Goal: Task Accomplishment & Management: Manage account settings

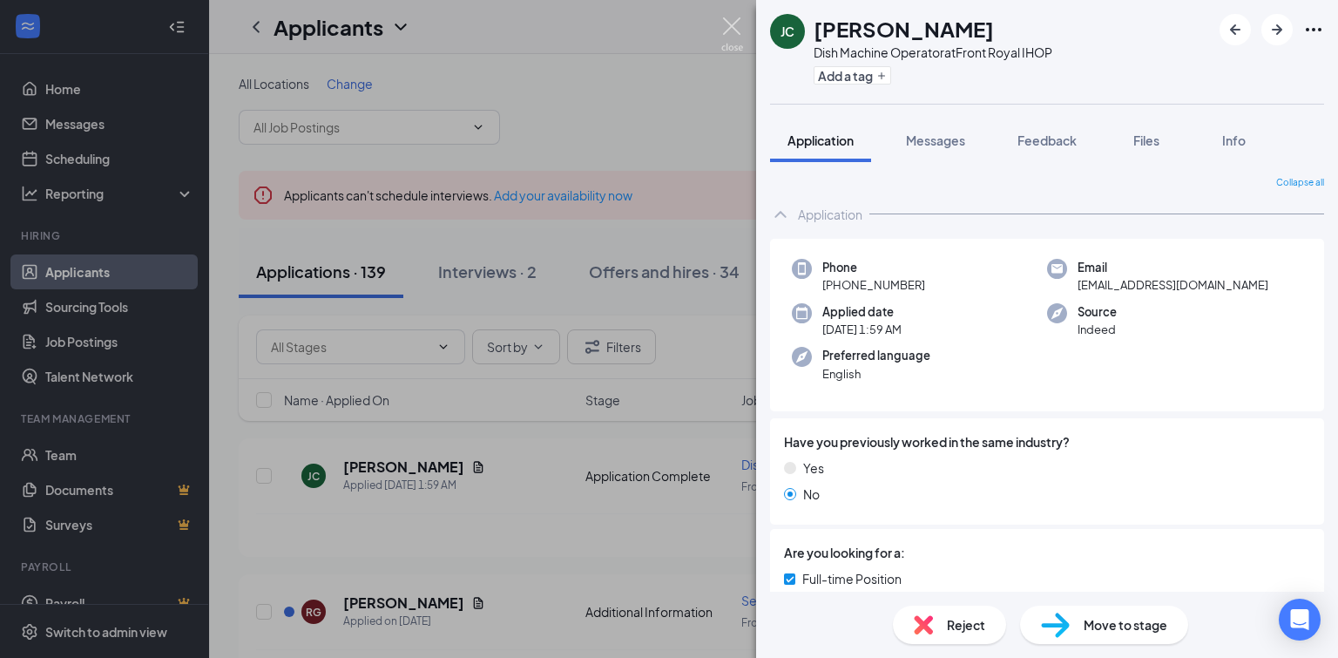
click at [727, 30] on img at bounding box center [732, 34] width 22 height 34
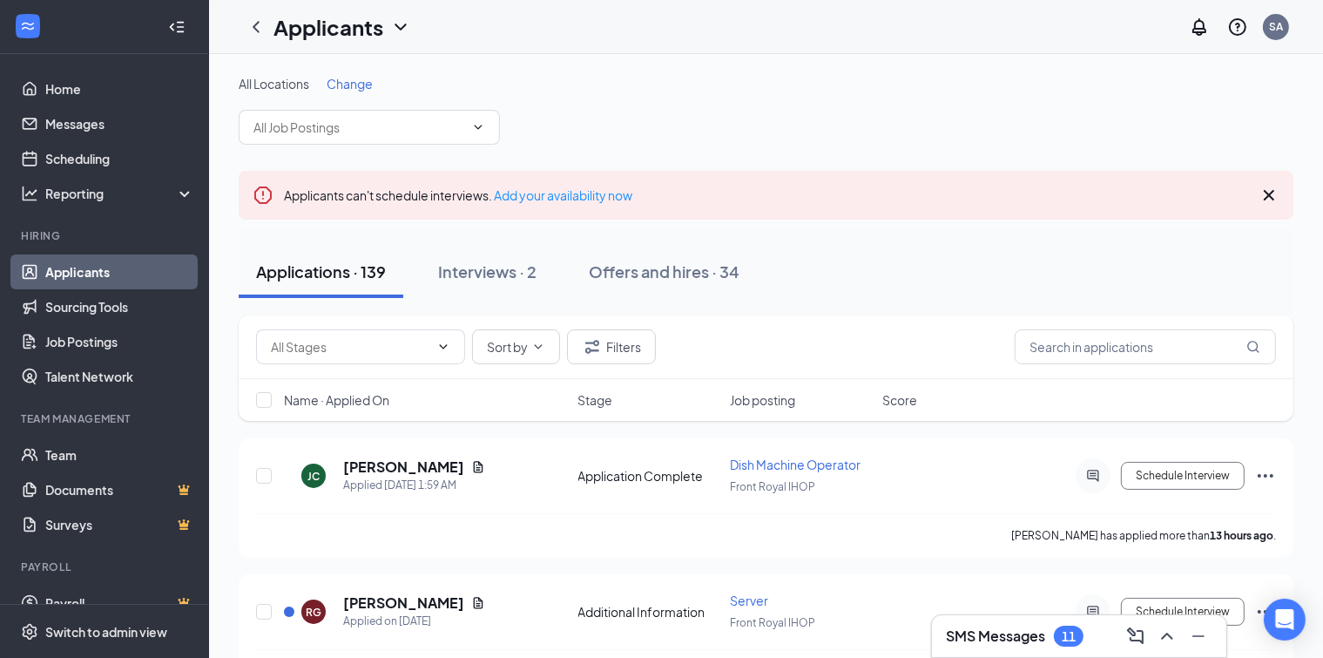
click at [1006, 638] on h3 "SMS Messages" at bounding box center [995, 635] width 99 height 19
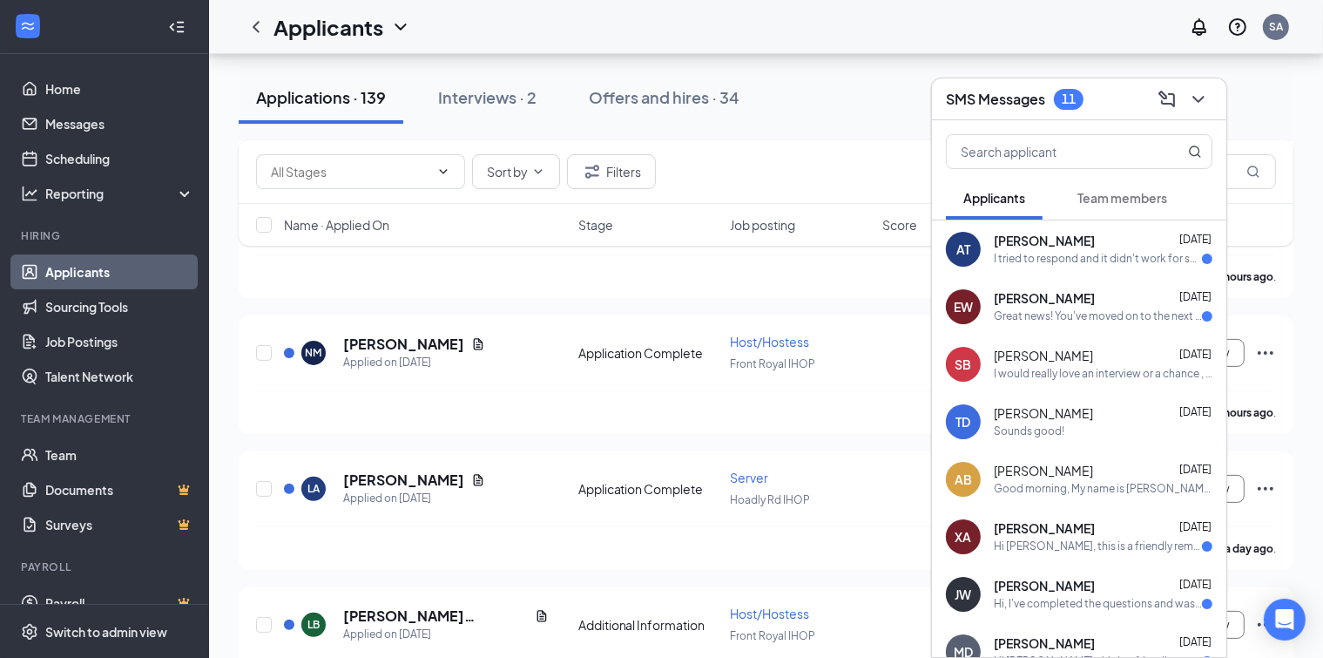
click at [1094, 96] on div "SMS Messages 11" at bounding box center [1079, 98] width 267 height 27
click at [737, 51] on div "Applicants SA" at bounding box center [766, 27] width 1114 height 54
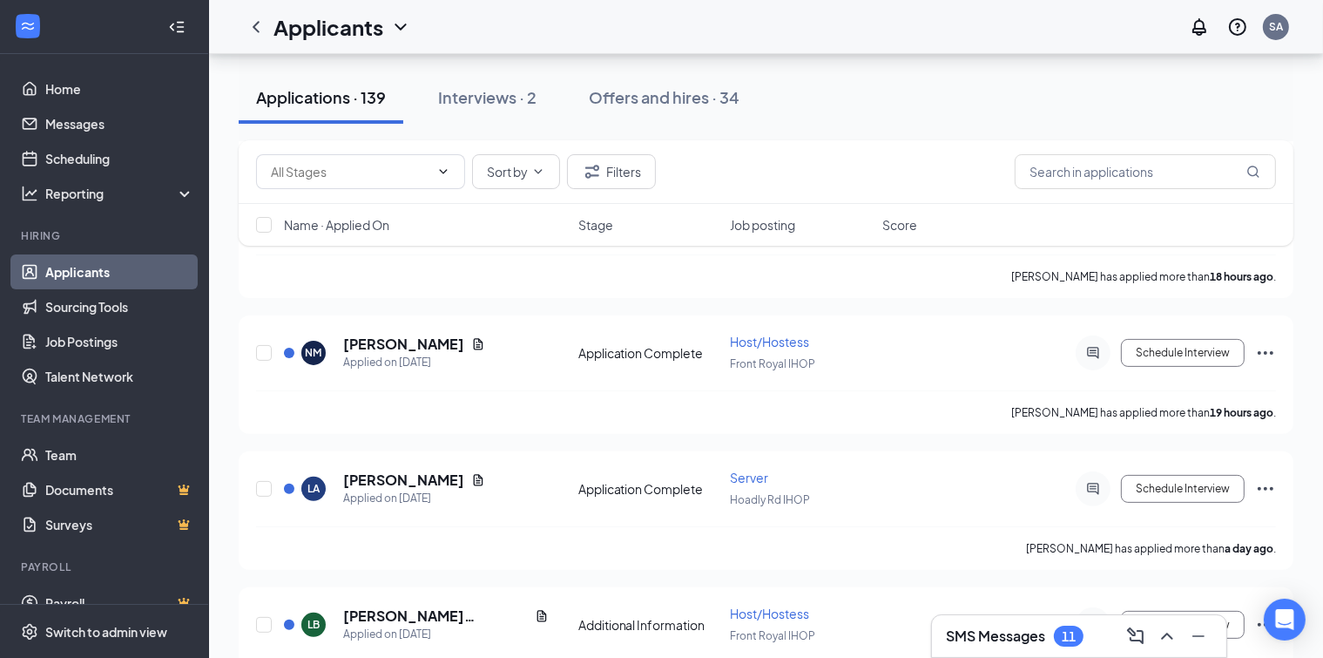
click at [876, 90] on div "Applications · 139 Interviews · 2 Offers and hires · 34" at bounding box center [766, 97] width 1055 height 52
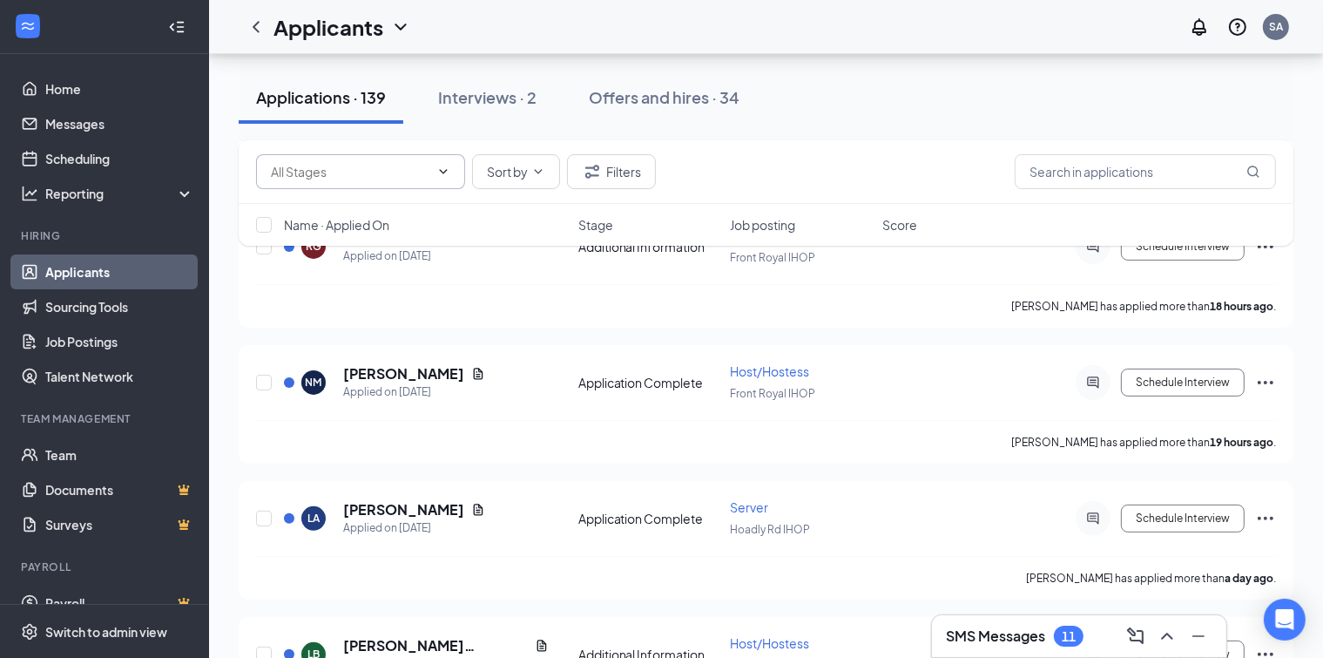
scroll to position [197, 0]
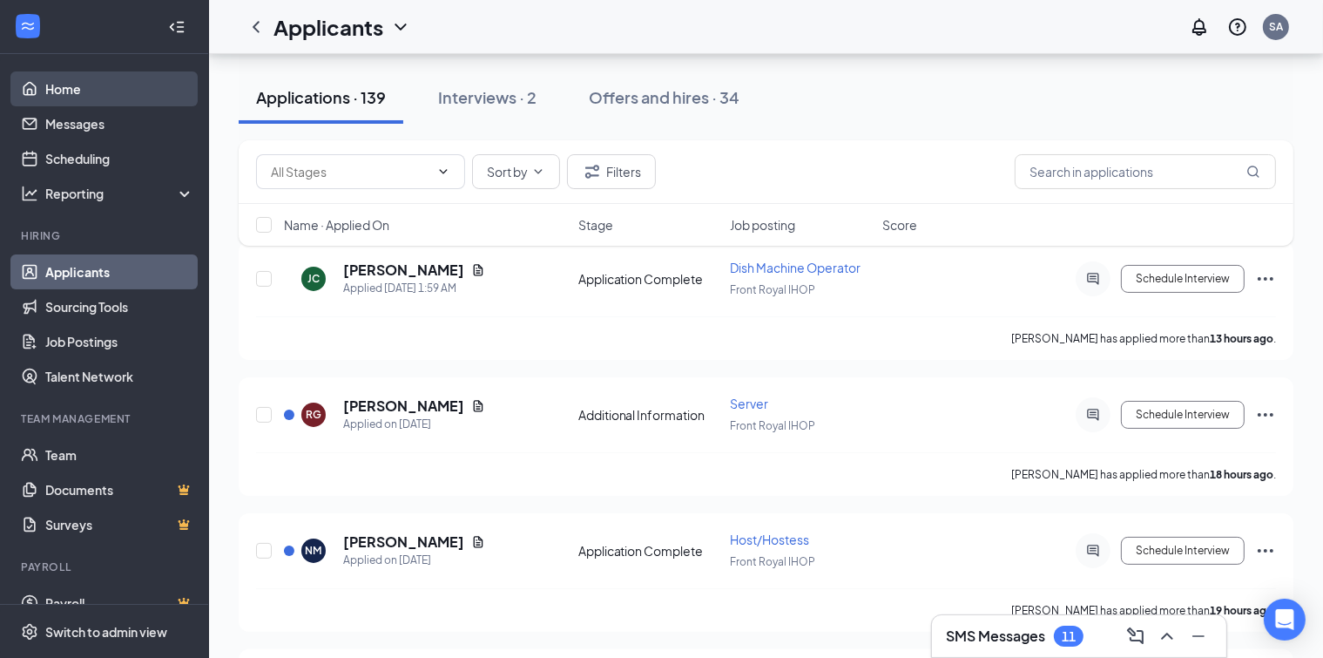
click at [51, 85] on link "Home" at bounding box center [119, 88] width 149 height 35
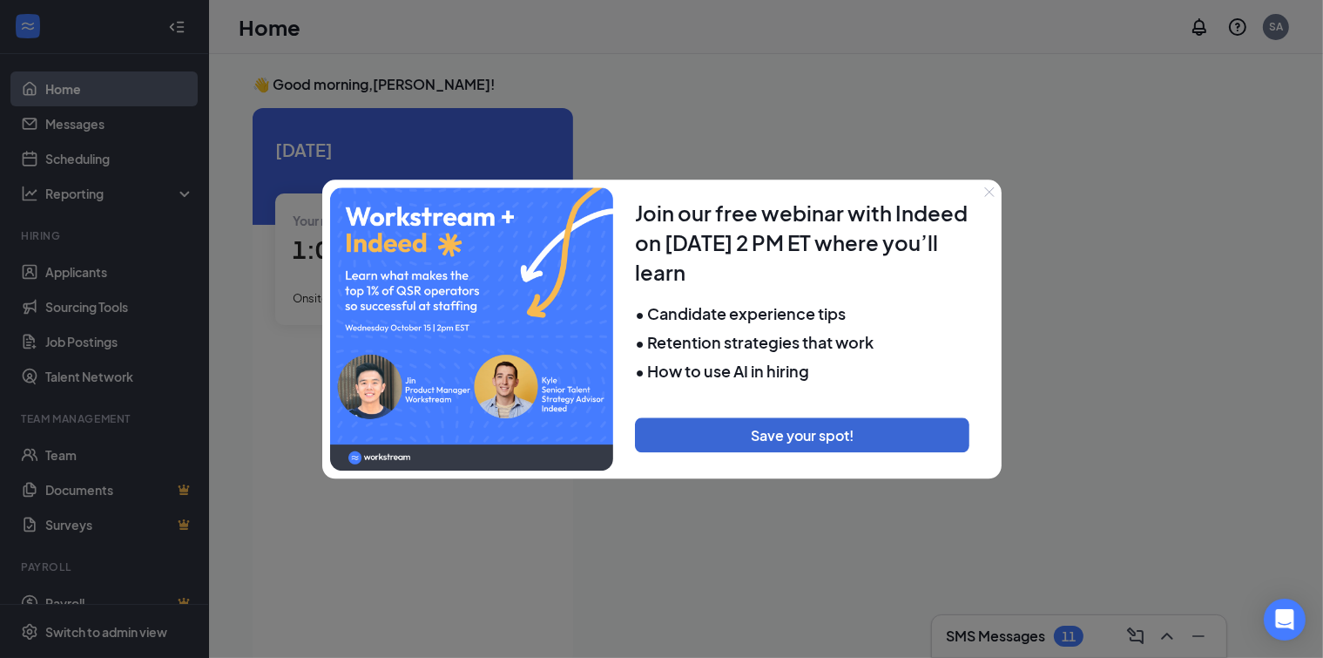
click at [70, 274] on div at bounding box center [661, 329] width 1323 height 658
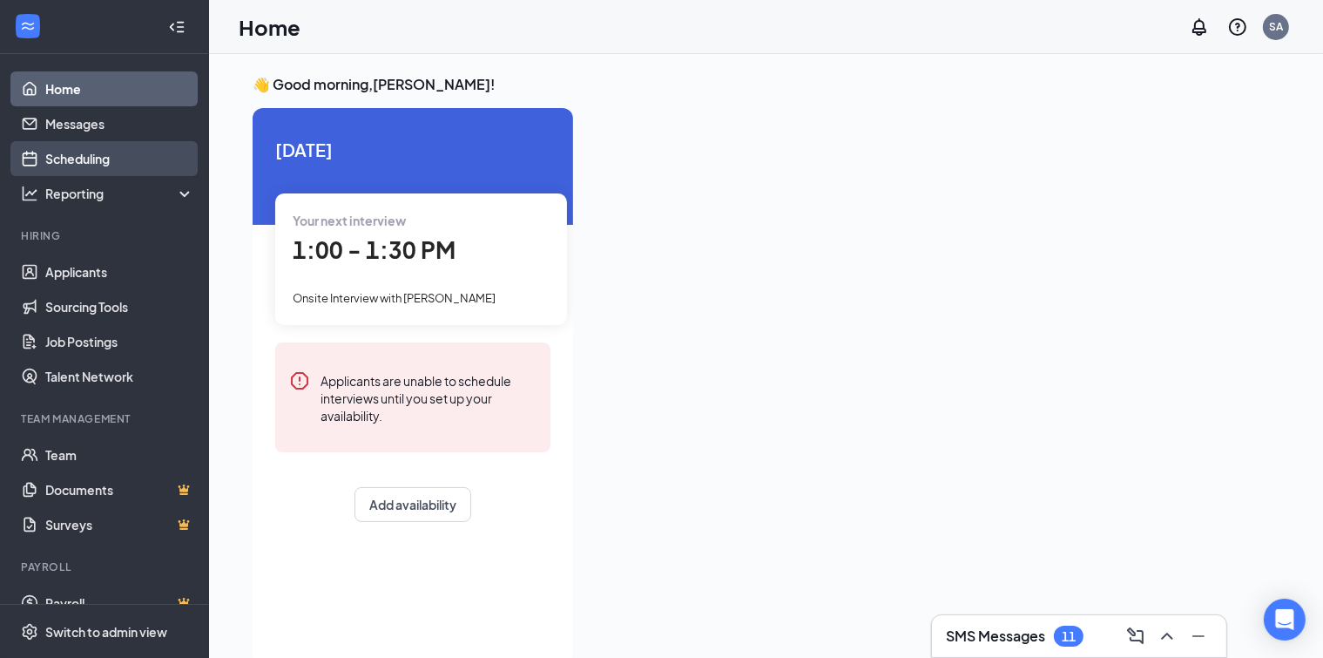
click at [90, 159] on link "Scheduling" at bounding box center [119, 158] width 149 height 35
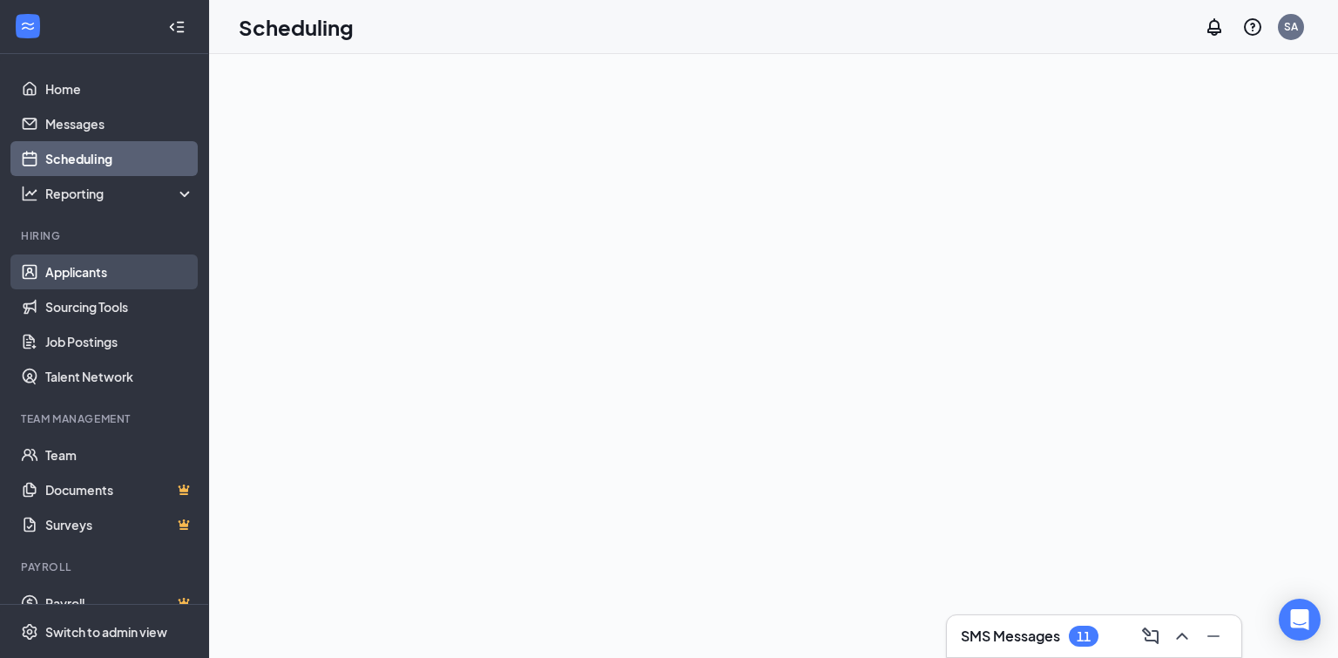
click at [94, 268] on link "Applicants" at bounding box center [119, 271] width 149 height 35
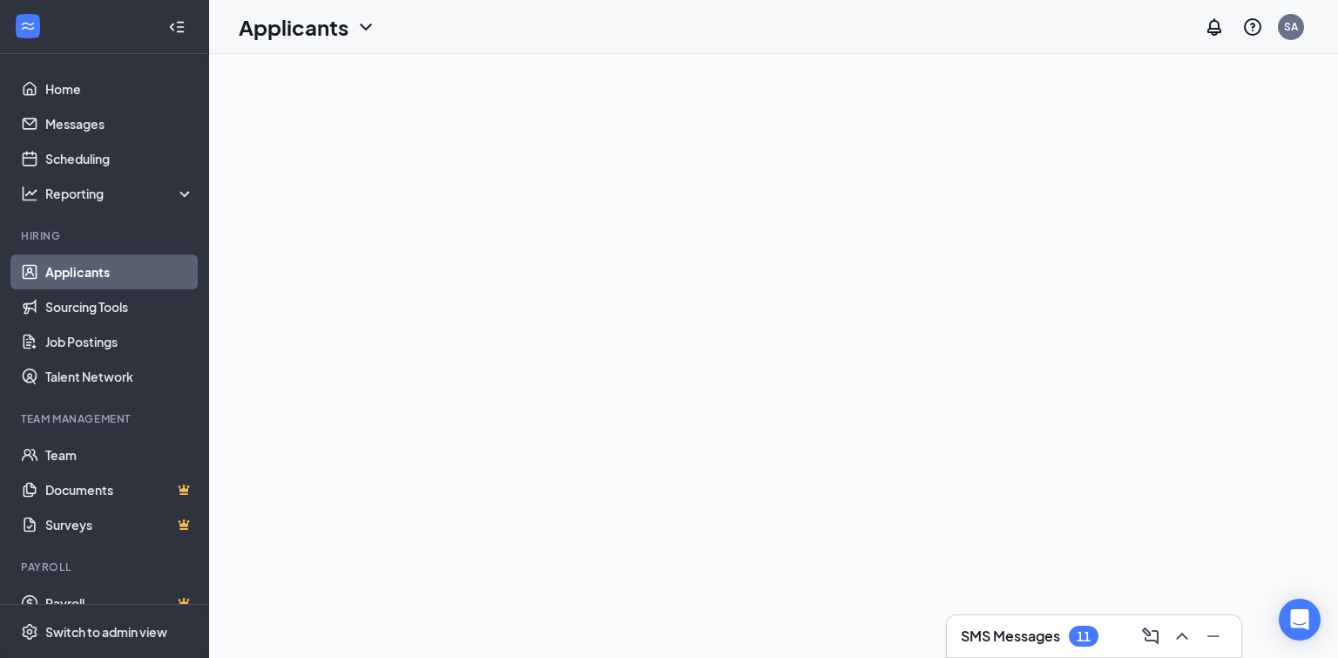
click at [70, 273] on link "Applicants" at bounding box center [119, 271] width 149 height 35
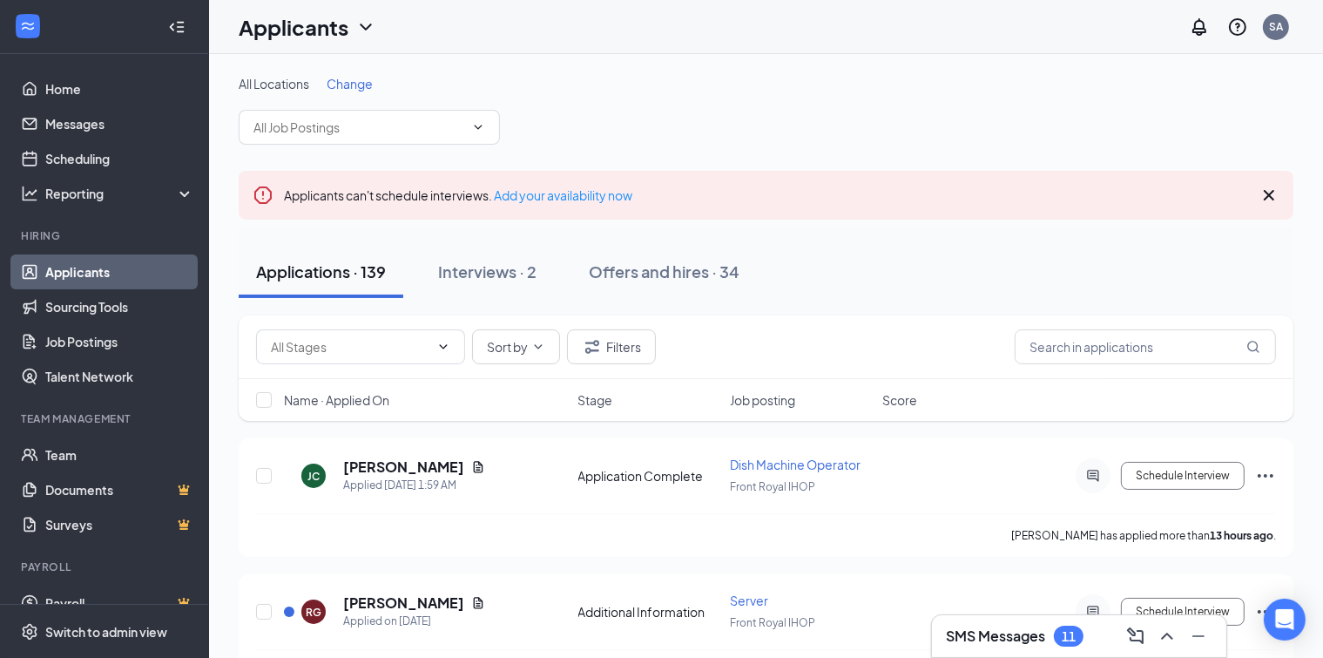
click at [348, 86] on span "Change" at bounding box center [350, 84] width 46 height 16
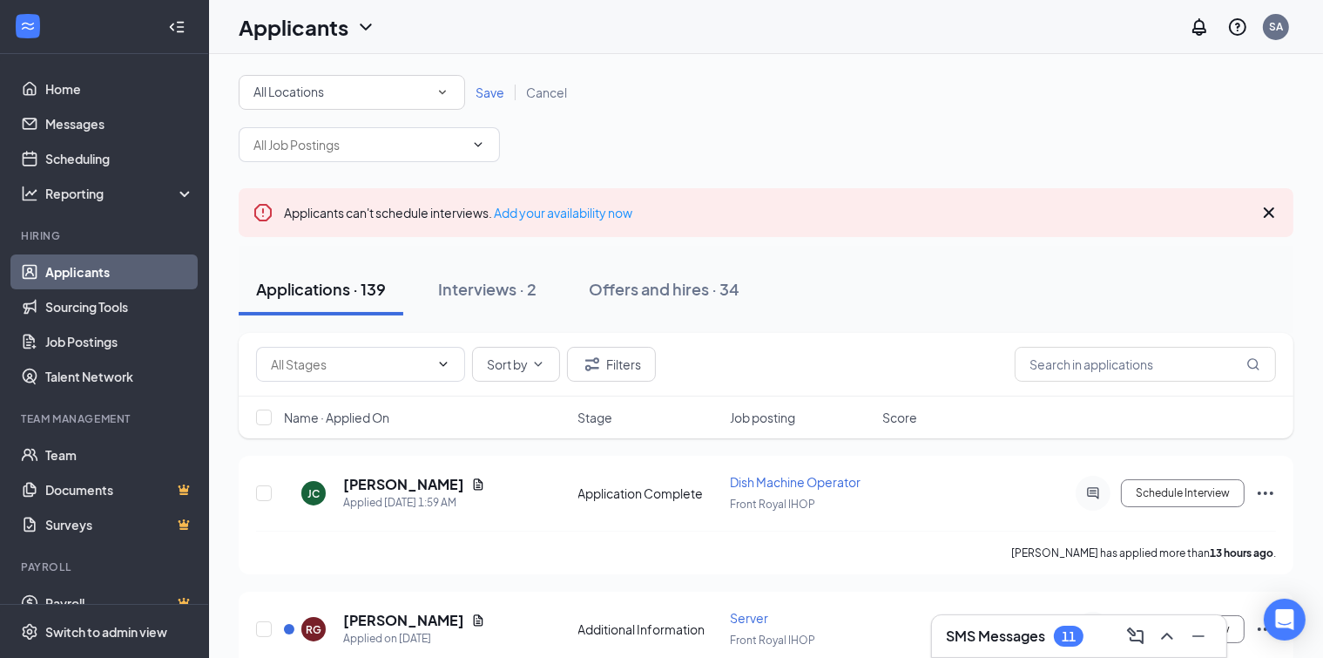
click at [444, 93] on icon "SmallChevronDown" at bounding box center [443, 93] width 16 height 16
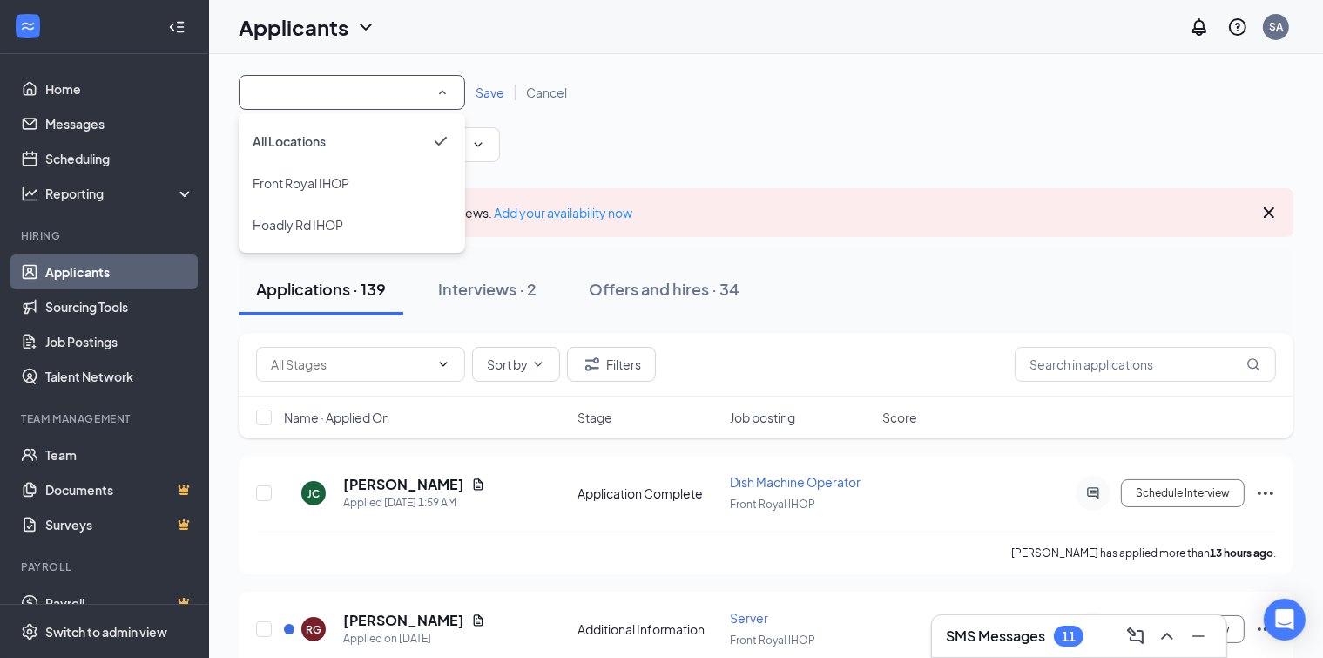
click at [443, 93] on icon "SmallChevronUp" at bounding box center [443, 93] width 16 height 16
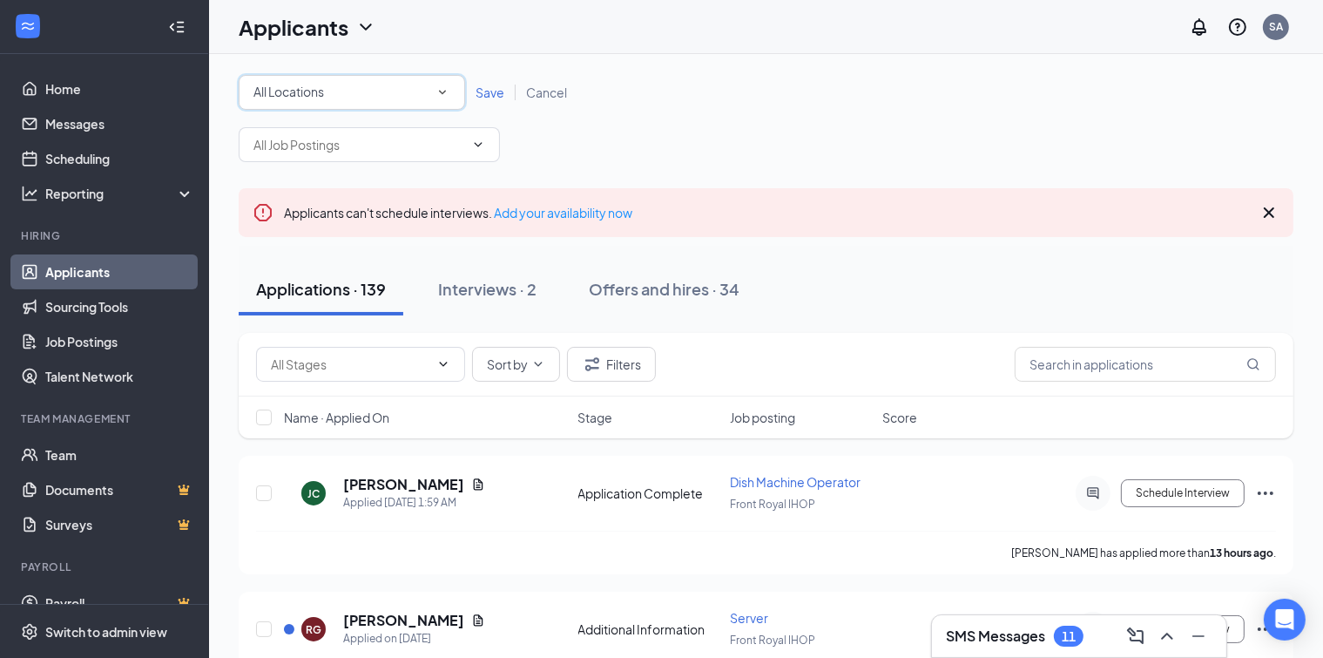
click at [444, 90] on icon "SmallChevronDown" at bounding box center [443, 93] width 16 height 16
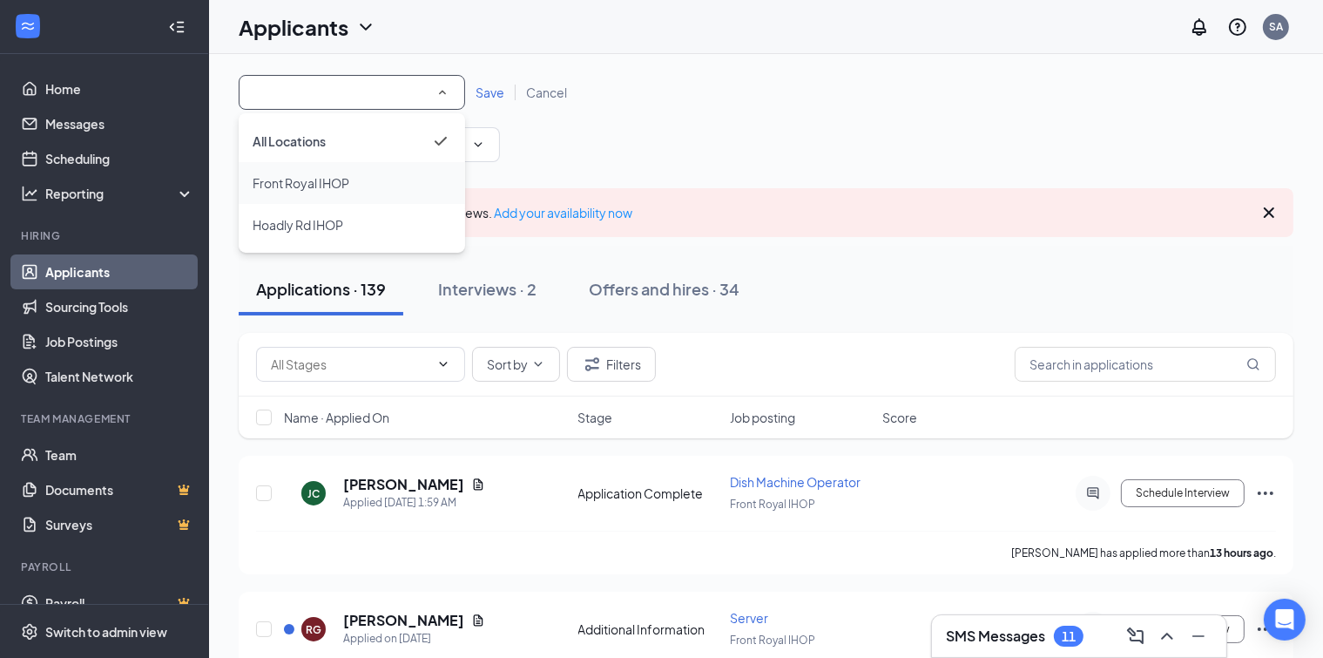
click at [303, 183] on span "Front Royal IHOP" at bounding box center [301, 183] width 97 height 16
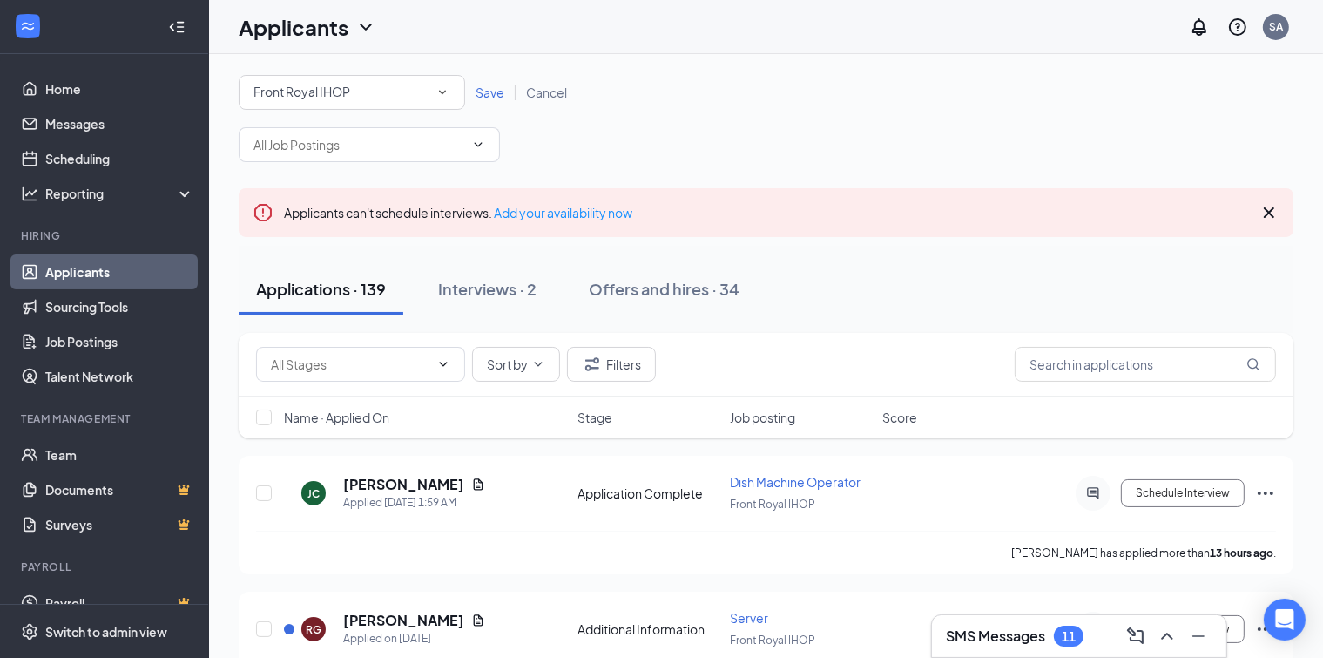
click at [1268, 214] on icon "Cross" at bounding box center [1269, 212] width 10 height 10
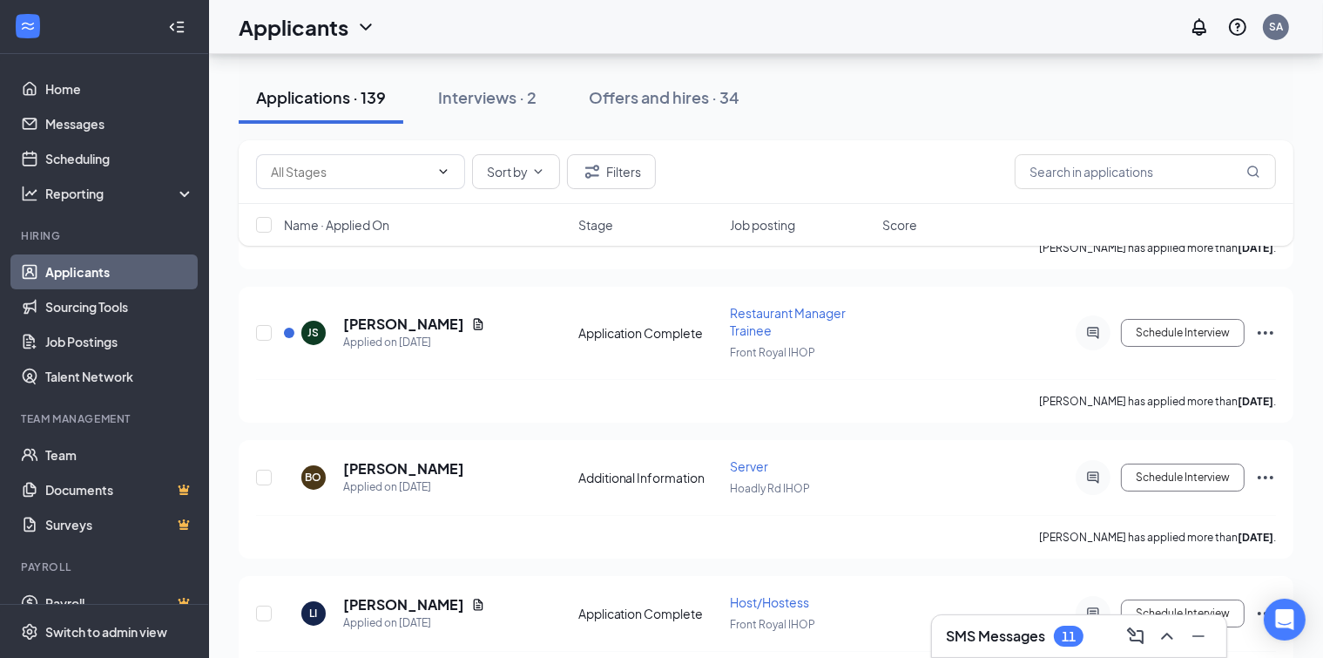
scroll to position [395, 0]
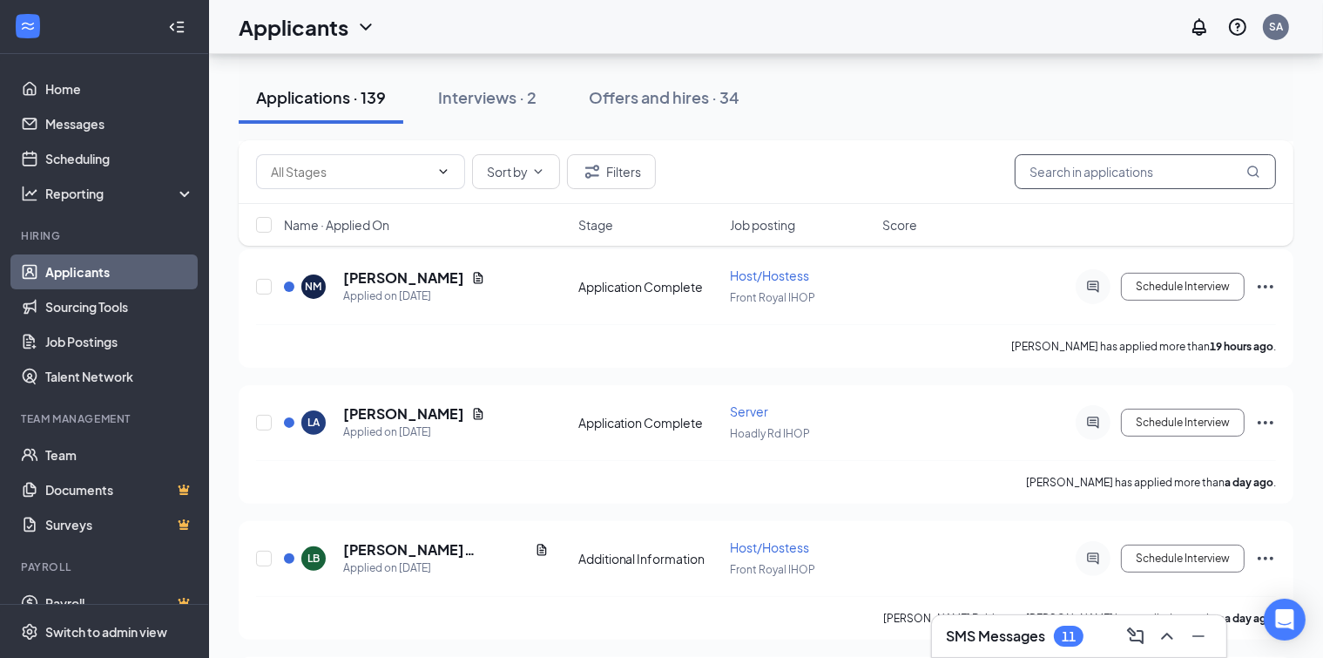
click at [1031, 167] on input "text" at bounding box center [1145, 171] width 261 height 35
type input "cruise"
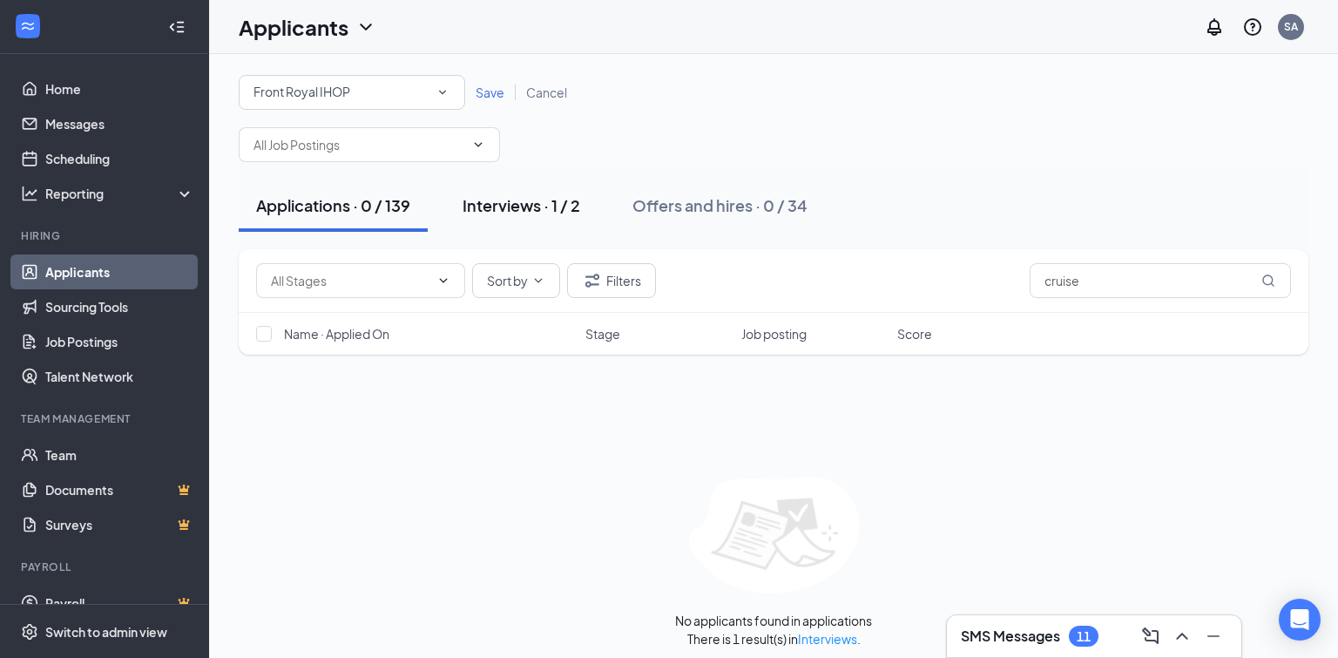
click at [502, 203] on div "Interviews · 1 / 2" at bounding box center [522, 205] width 118 height 22
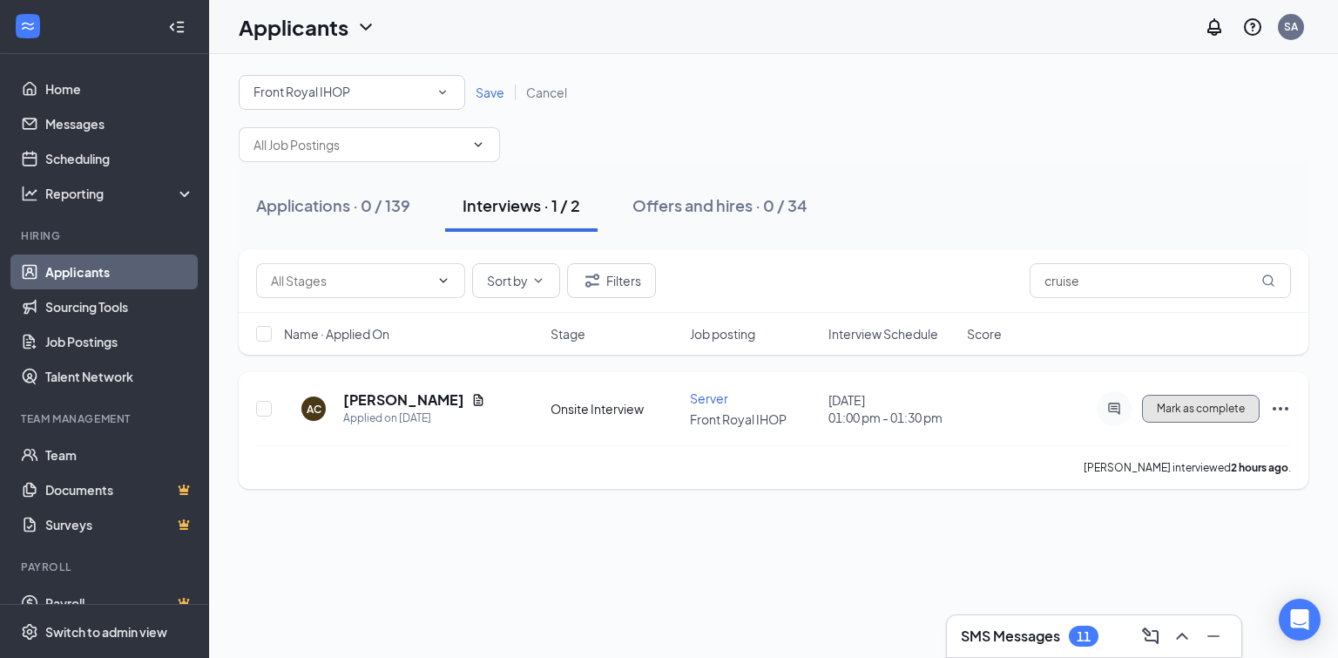
click at [1201, 409] on span "Mark as complete" at bounding box center [1201, 408] width 88 height 12
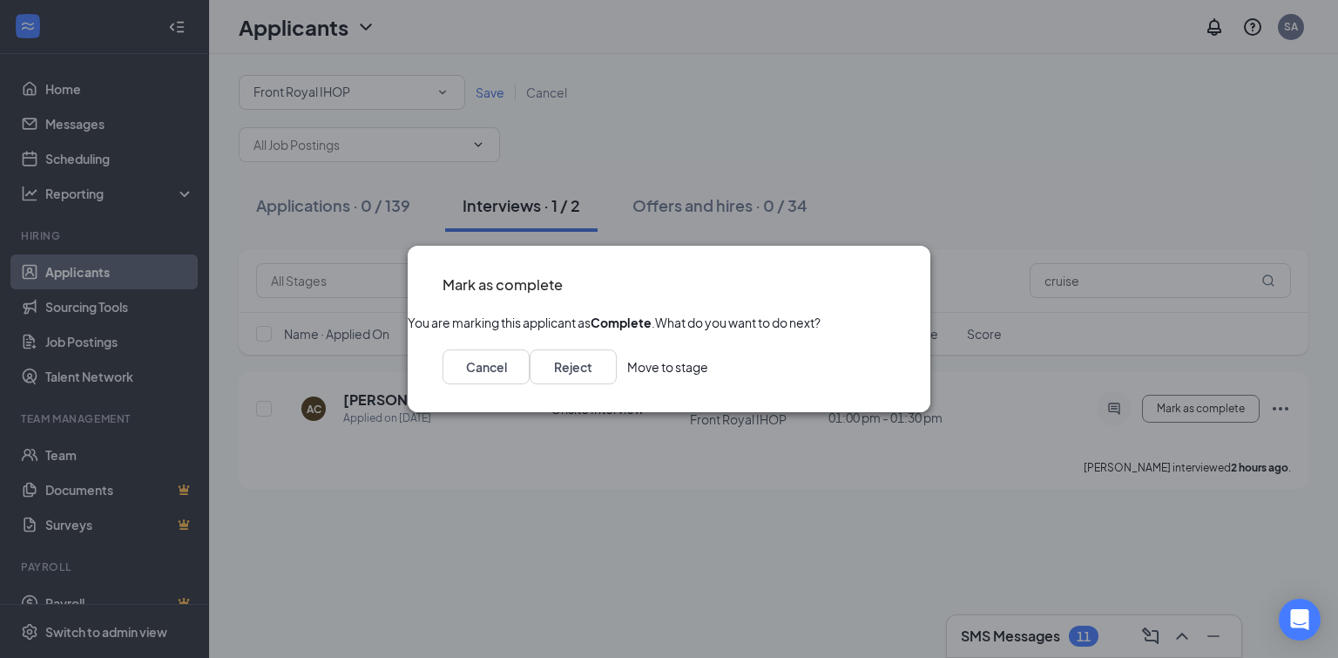
click at [708, 384] on button "Move to stage" at bounding box center [667, 366] width 81 height 35
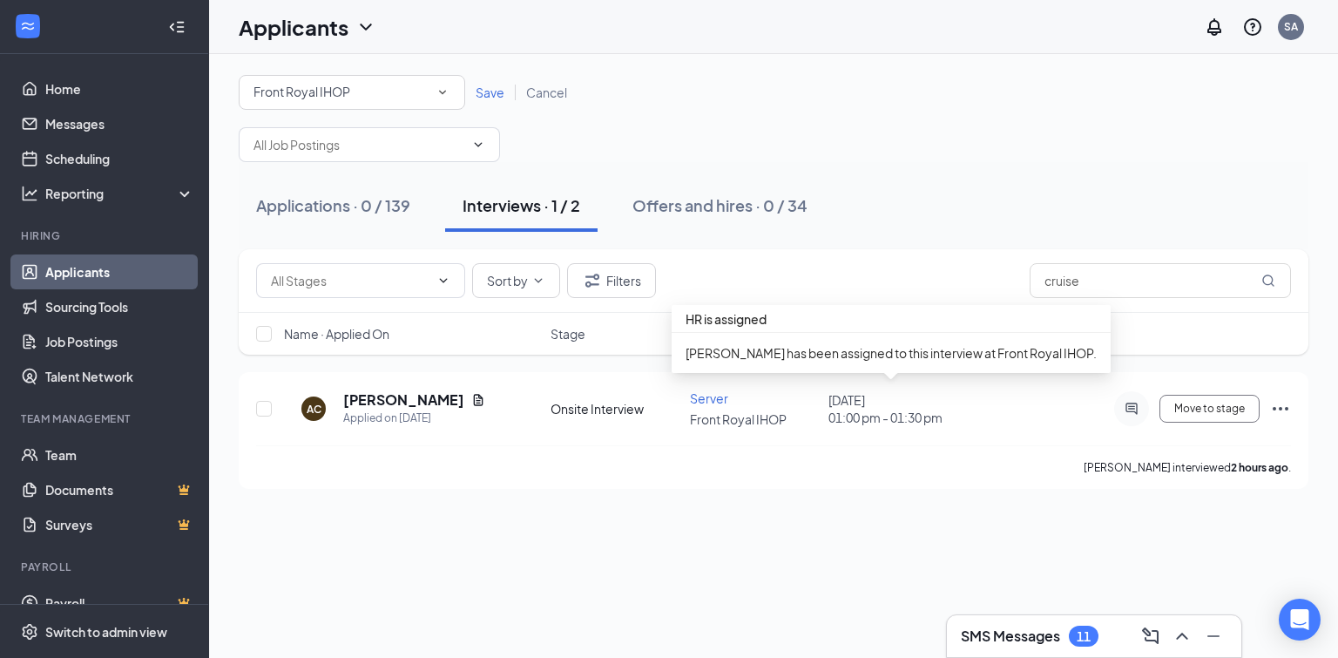
type input "Hiring Complete (final stage)"
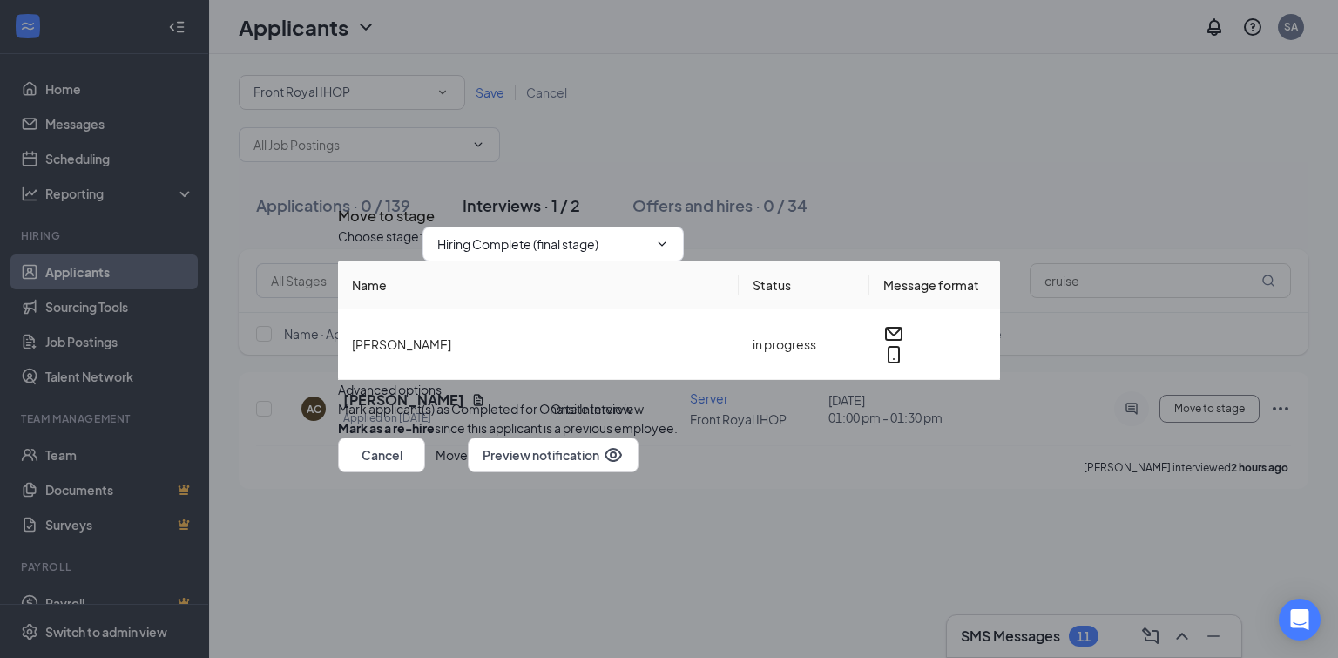
click at [468, 472] on button "Move" at bounding box center [452, 454] width 32 height 35
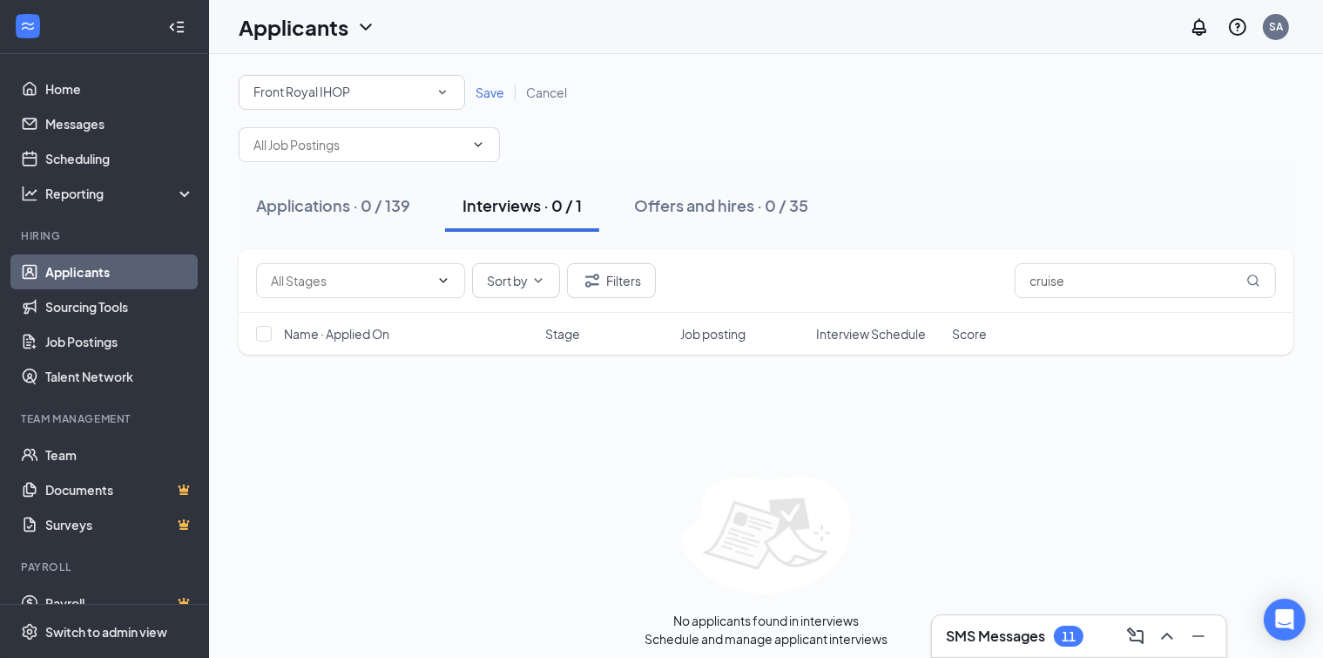
click at [95, 274] on link "Applicants" at bounding box center [119, 271] width 149 height 35
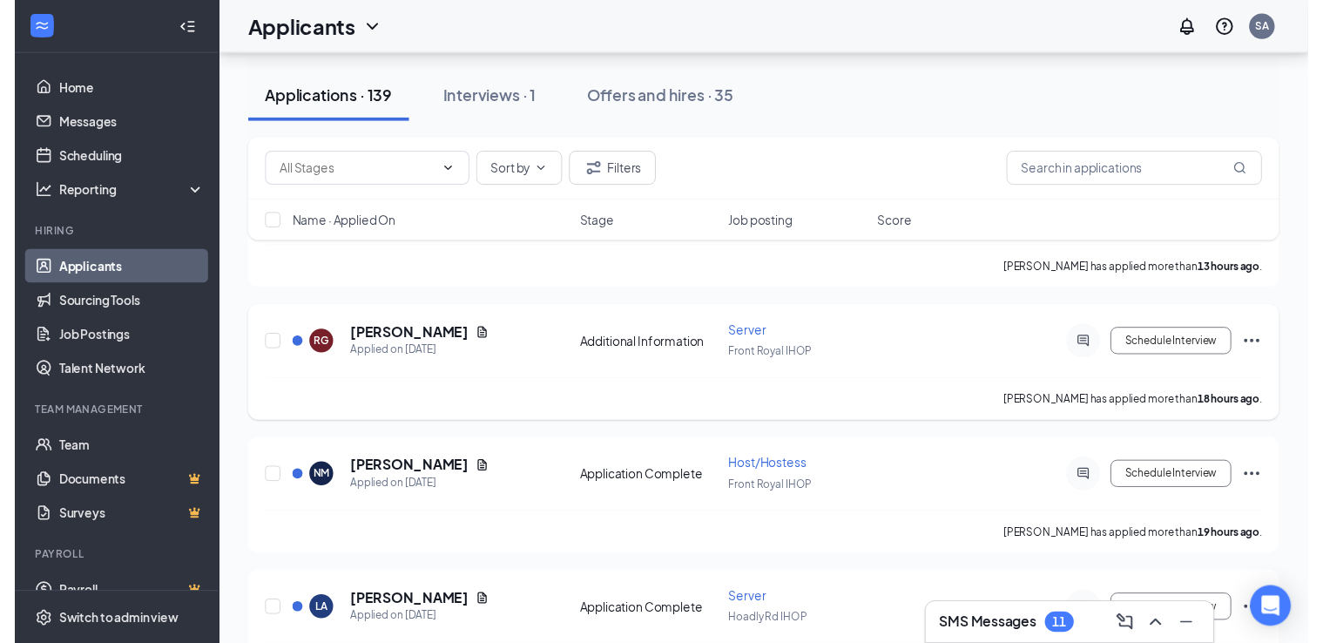
scroll to position [197, 0]
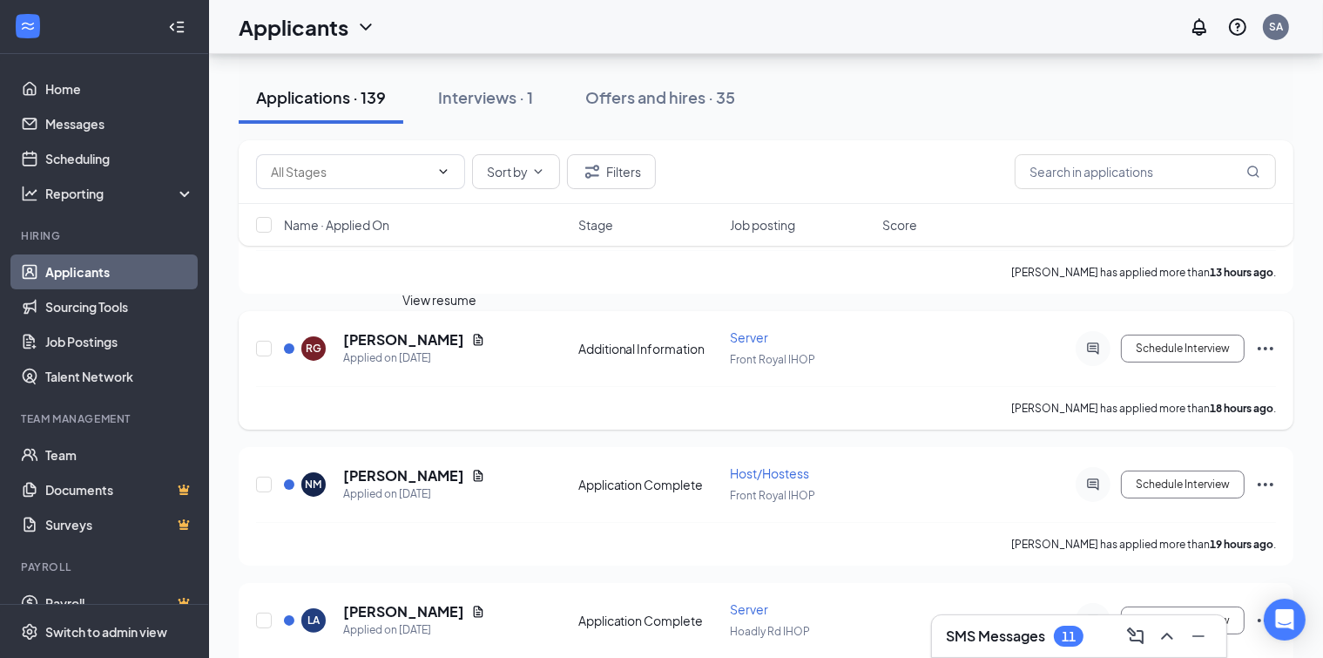
click at [471, 335] on icon "Document" at bounding box center [478, 340] width 14 height 14
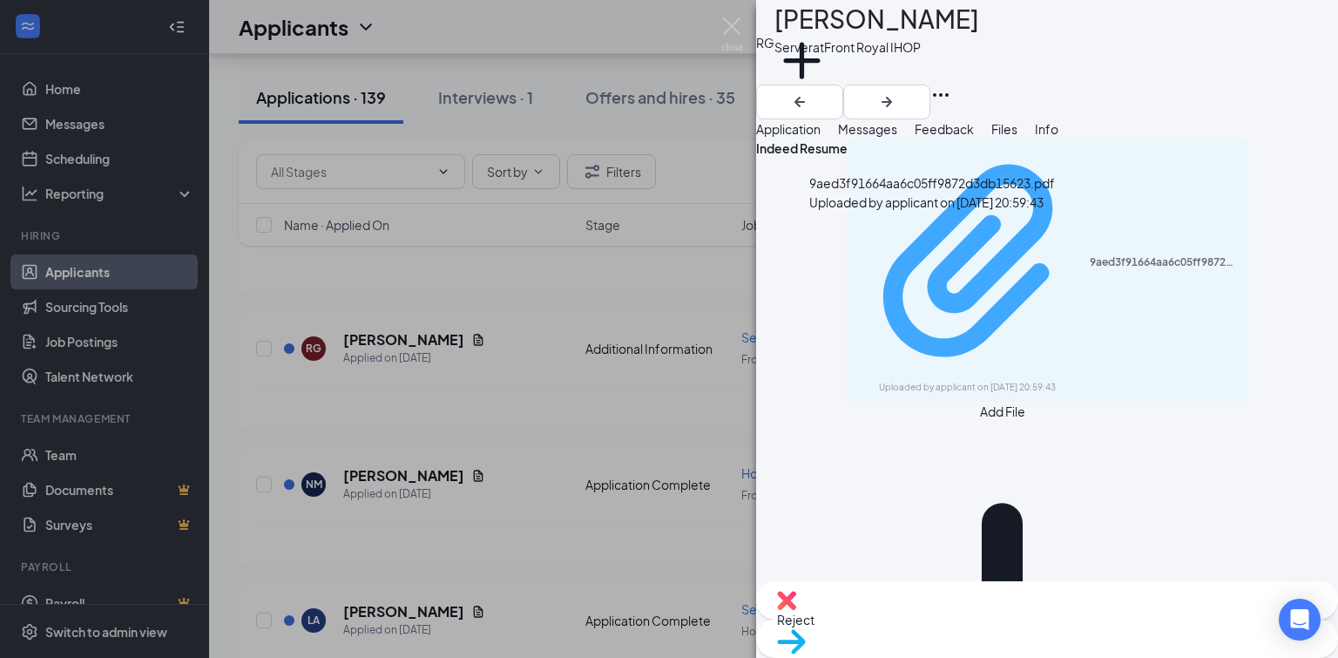
click at [1090, 255] on div "9aed3f91664aa6c05ff9872d3db15623.pdf" at bounding box center [1164, 262] width 149 height 14
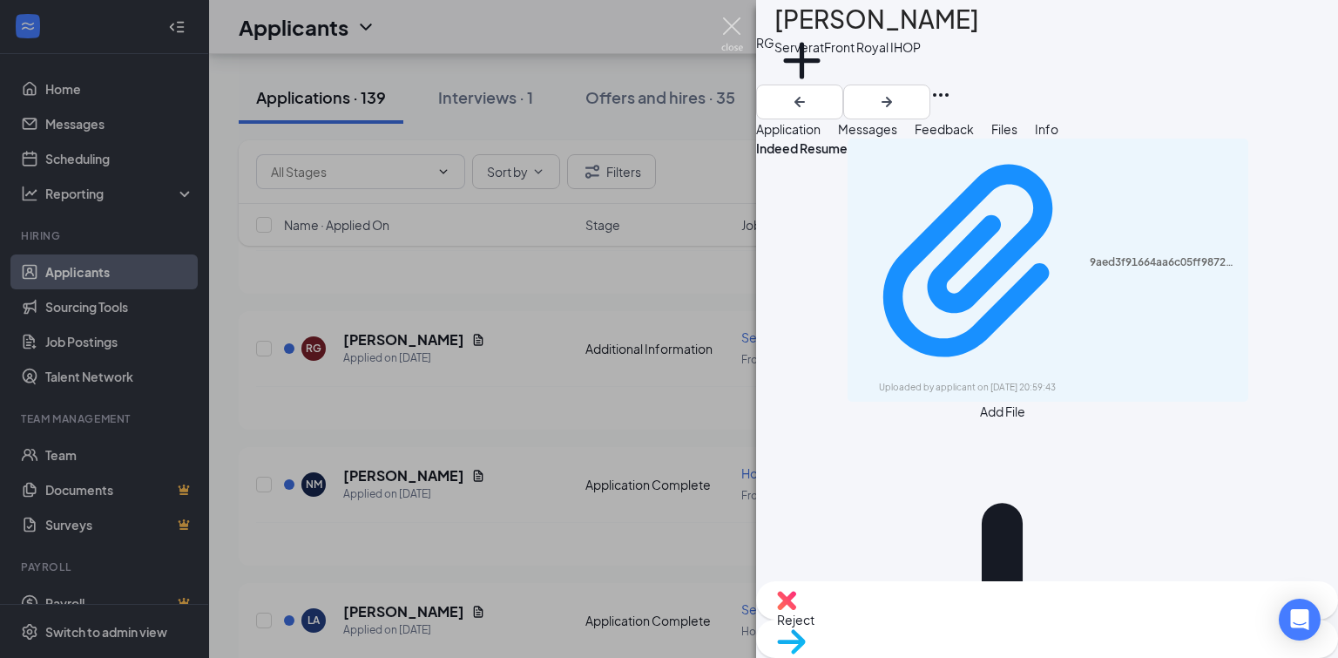
click at [731, 24] on img at bounding box center [732, 34] width 22 height 34
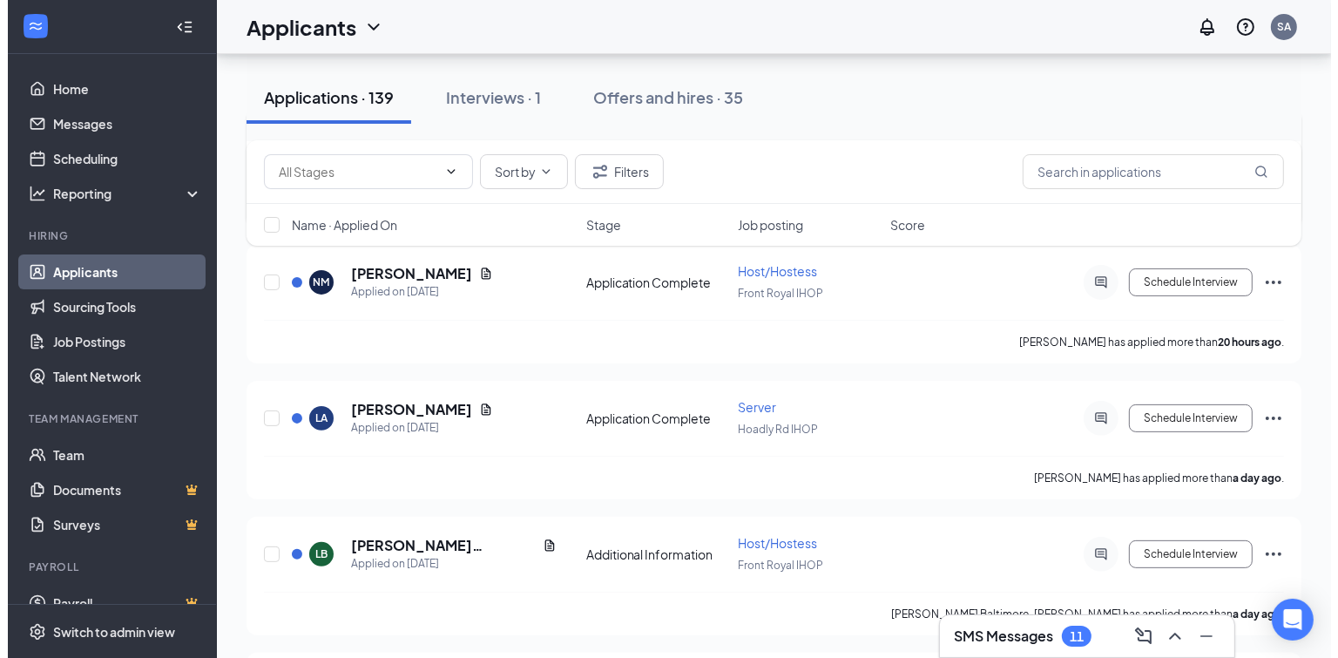
scroll to position [388, 0]
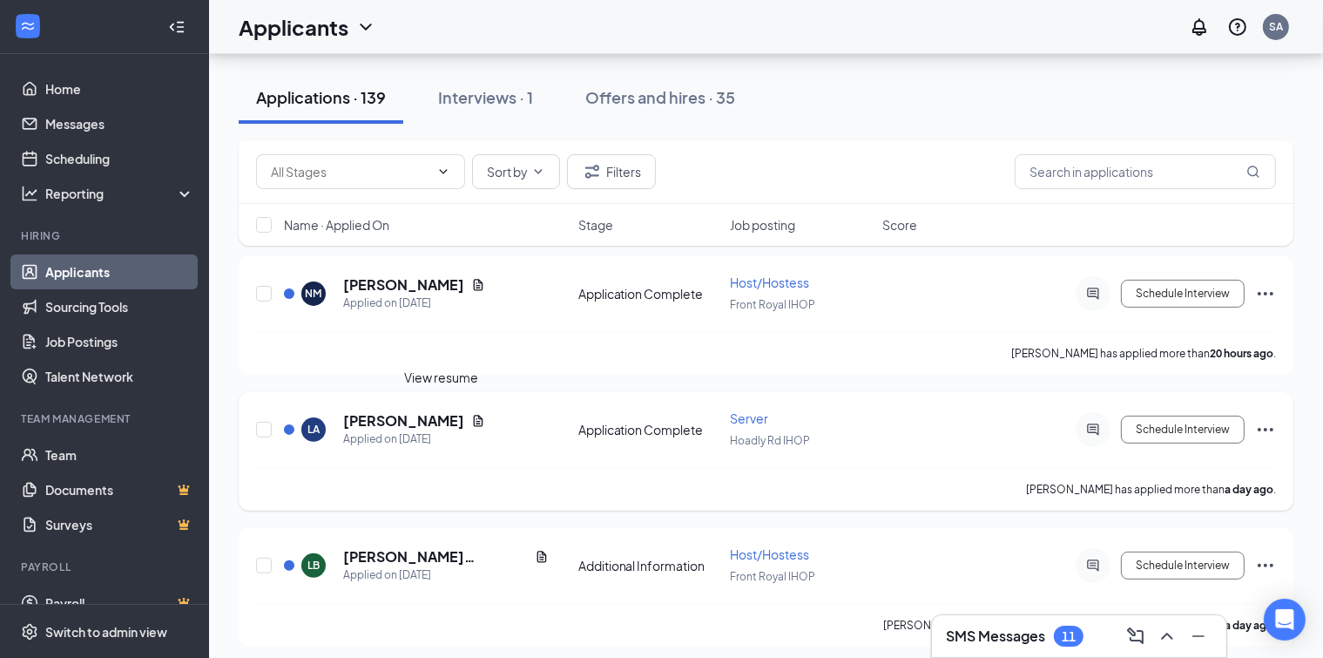
click at [474, 415] on icon "Document" at bounding box center [479, 420] width 10 height 11
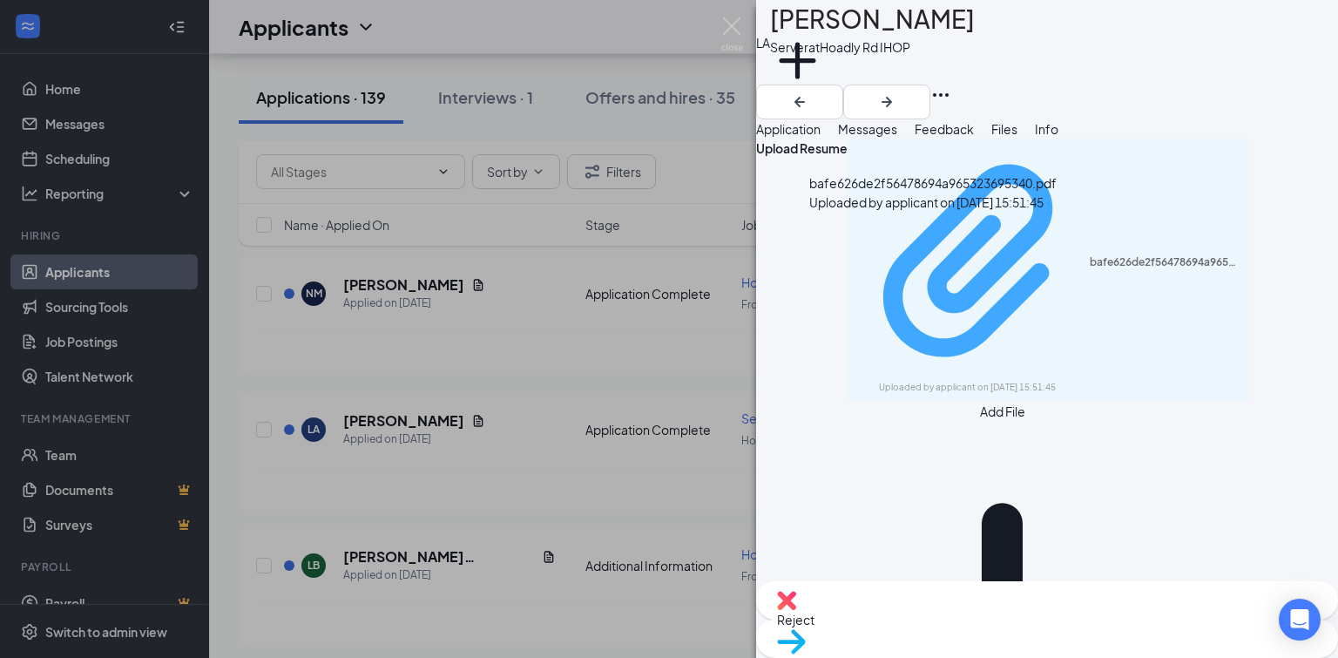
click at [1090, 255] on div "bafe626de2f56478694a965323695340.pdf" at bounding box center [1164, 262] width 149 height 14
